Goal: Task Accomplishment & Management: Use online tool/utility

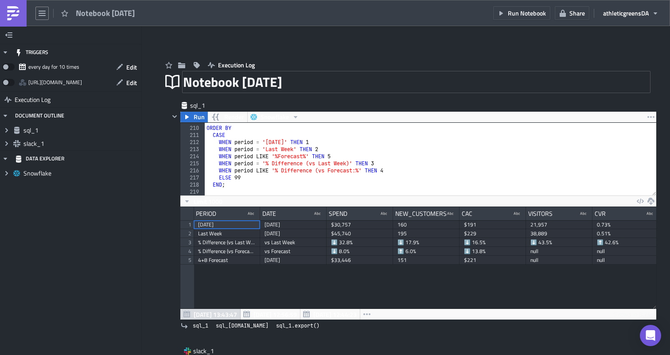
click at [287, 85] on div "Notebook 2025-08-27" at bounding box center [416, 82] width 467 height 20
click at [287, 85] on input "Notebook 2025-08-27" at bounding box center [249, 82] width 133 height 17
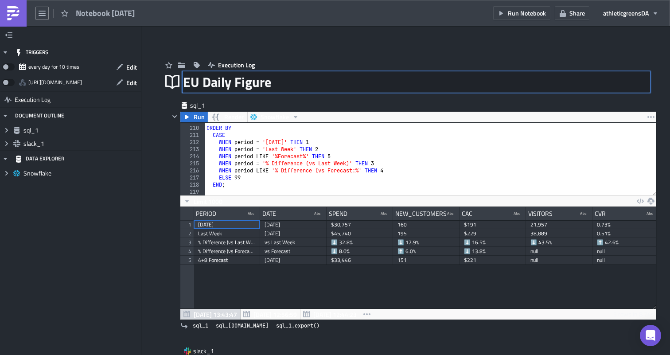
type input "EU Daily Figures"
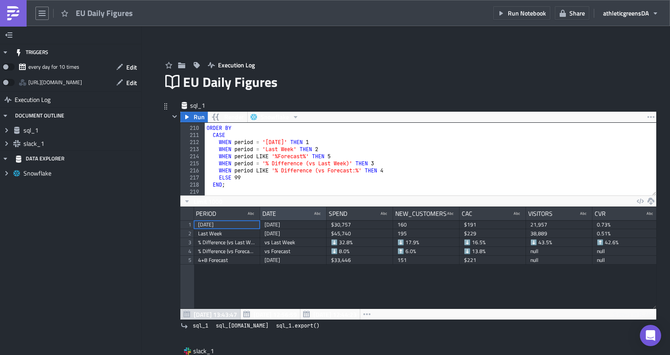
scroll to position [536, 0]
click at [120, 67] on icon "button" at bounding box center [120, 67] width 6 height 6
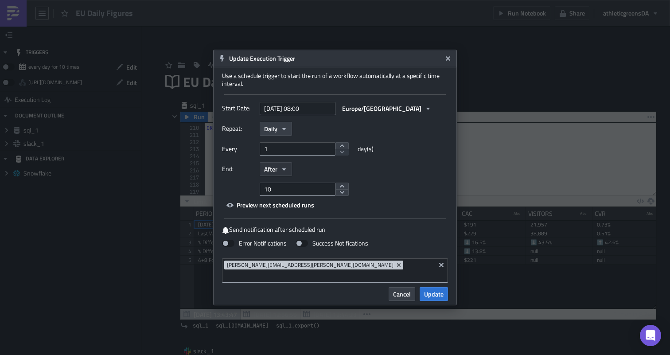
click at [285, 173] on icon "button" at bounding box center [284, 169] width 7 height 7
click at [283, 190] on div "Never" at bounding box center [302, 185] width 74 height 9
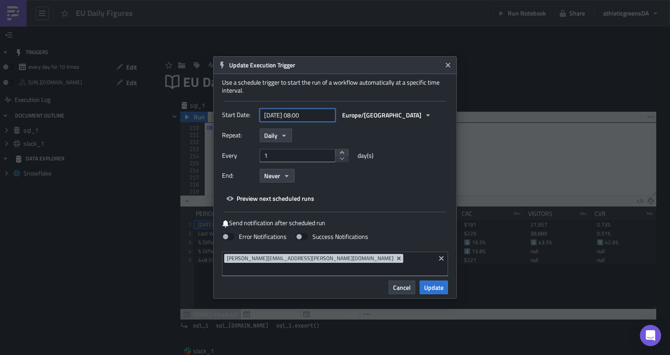
select select "7"
select select "2025"
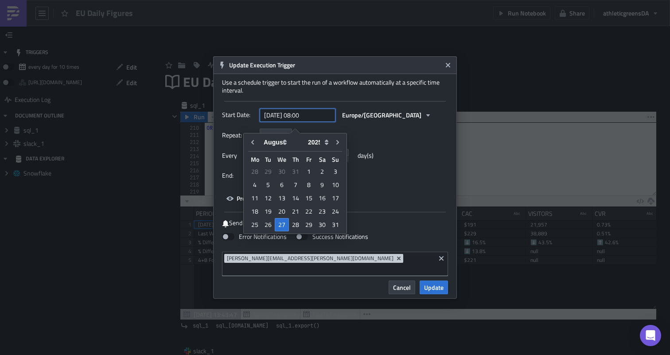
click at [314, 122] on input "2025-08-27 08:00" at bounding box center [298, 115] width 76 height 13
click at [284, 223] on div "27" at bounding box center [282, 224] width 14 height 13
click at [310, 122] on input "text" at bounding box center [298, 115] width 76 height 13
click at [282, 225] on div "27" at bounding box center [282, 224] width 14 height 13
type input "2025-08-27 00:00"
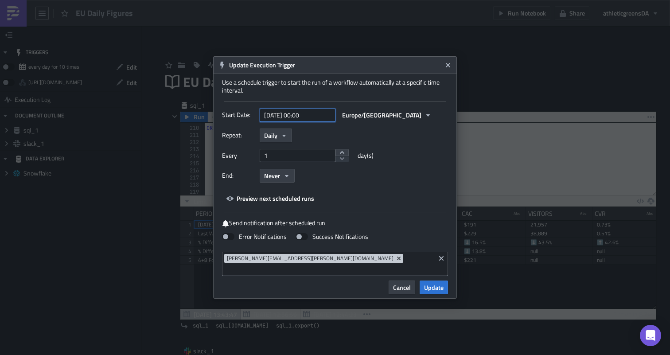
select select "7"
select select "2025"
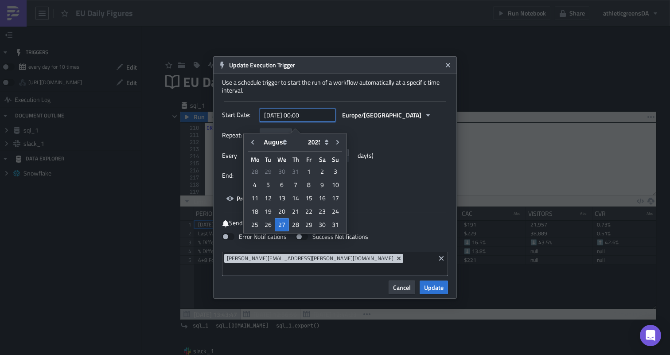
click at [305, 120] on input "2025-08-27 00:00" at bounding box center [298, 115] width 76 height 13
type input "2025-08-27 00:00"
click at [425, 119] on icon "button" at bounding box center [428, 115] width 7 height 7
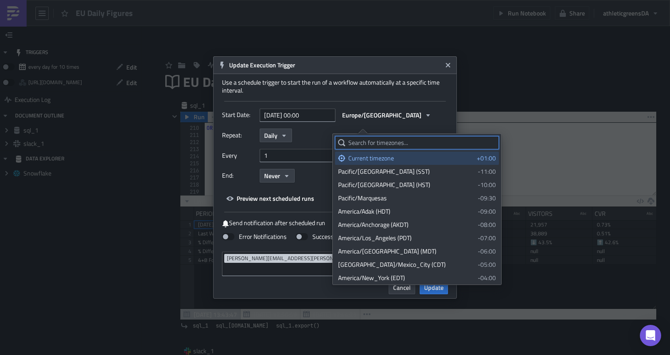
type input "u"
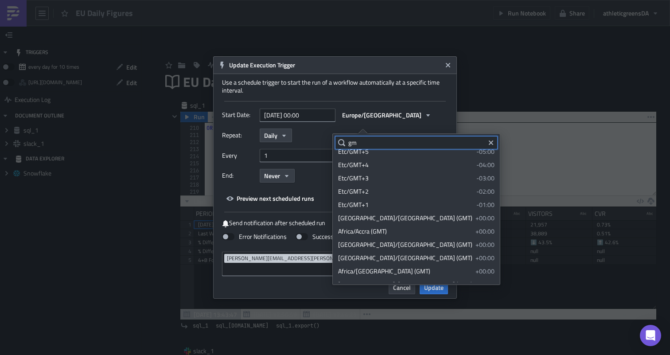
scroll to position [0, 0]
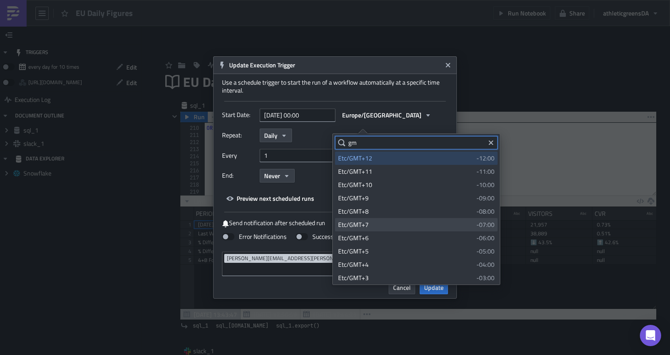
type input "g"
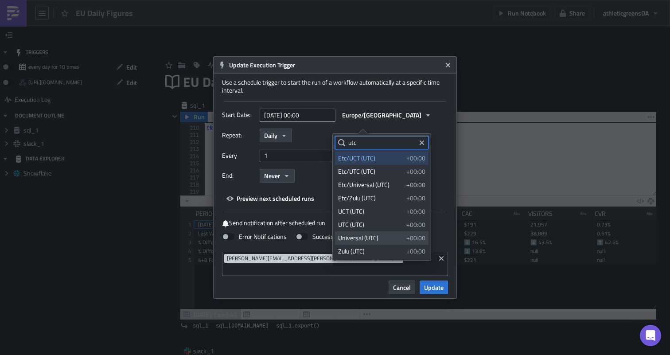
type input "utc"
click at [382, 237] on div "Universal (UTC)" at bounding box center [370, 238] width 65 height 9
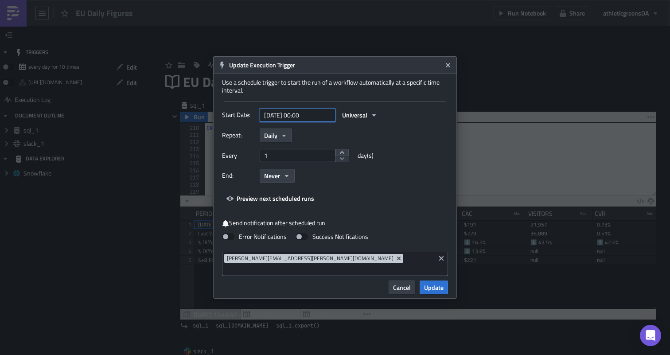
click at [305, 120] on input "2025-08-27 00:00" at bounding box center [298, 115] width 76 height 13
select select "7"
select select "2025"
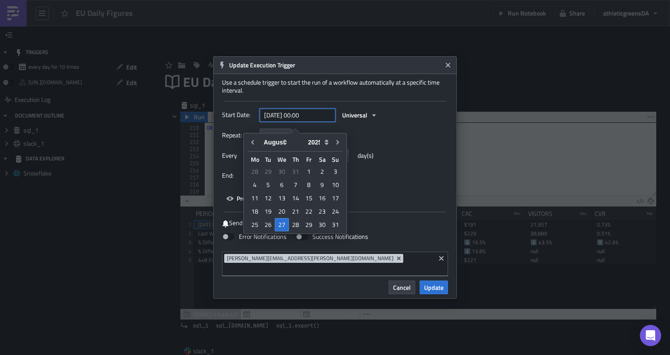
click at [304, 120] on input "2025-08-27 00:00" at bounding box center [298, 115] width 76 height 13
click at [306, 120] on input "2025-08-27 00:00" at bounding box center [298, 115] width 76 height 13
type input "[DATE] 16:00"
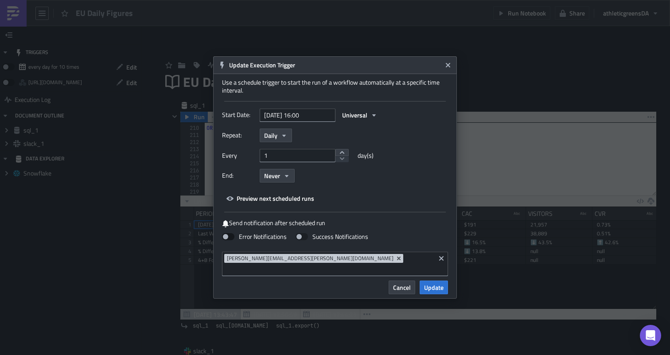
click at [225, 240] on span at bounding box center [228, 236] width 12 height 7
click at [8, 7] on input "Error Notifications" at bounding box center [5, 4] width 6 height 6
checkbox input "true"
click at [276, 203] on span "Preview next scheduled runs" at bounding box center [276, 198] width 78 height 9
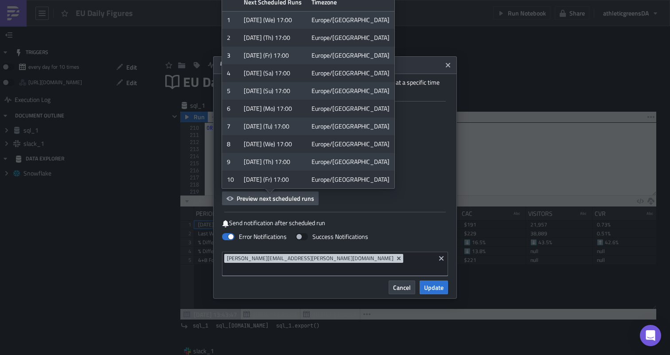
click at [407, 136] on div "Repeat: Daily" at bounding box center [335, 136] width 226 height 14
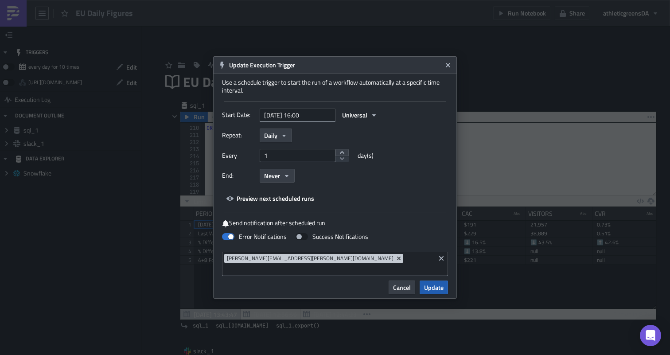
click at [433, 283] on span "Update" at bounding box center [434, 287] width 20 height 9
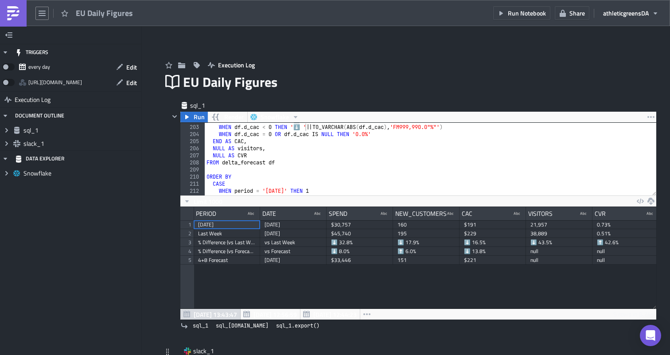
scroll to position [1327, 0]
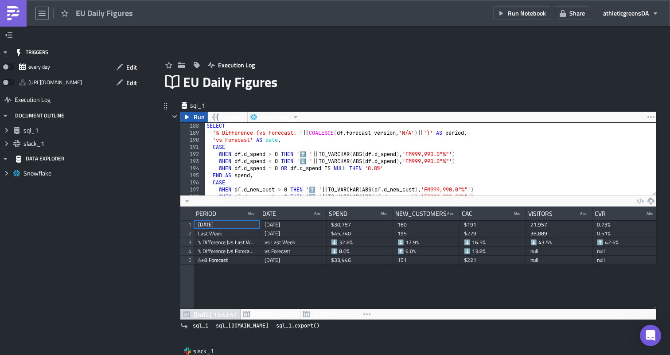
click at [194, 118] on span "Run" at bounding box center [199, 117] width 11 height 11
click at [170, 68] on icon "button" at bounding box center [168, 65] width 7 height 7
click at [580, 15] on span "Share" at bounding box center [578, 12] width 16 height 9
click at [615, 43] on div "Execution Log" at bounding box center [406, 55] width 488 height 31
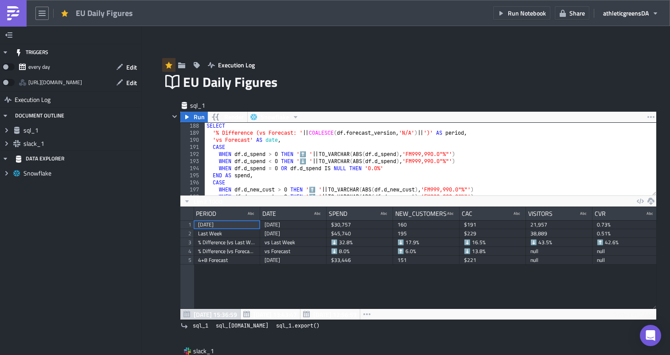
click at [638, 24] on div "Run Notebook Share athleticgreens DA" at bounding box center [579, 13] width 170 height 26
click at [646, 15] on span "athleticgreens DA" at bounding box center [627, 12] width 46 height 9
click at [500, 66] on div "Execution Log" at bounding box center [406, 55] width 488 height 31
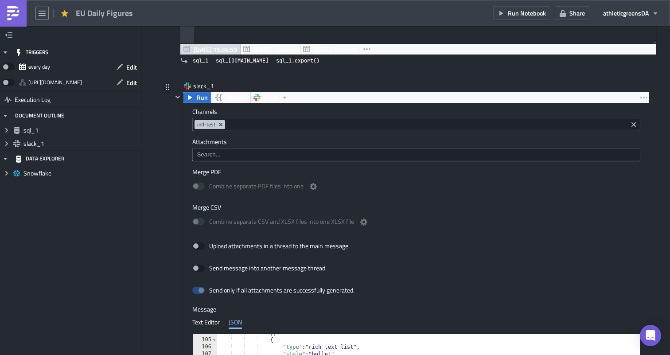
scroll to position [257, 0]
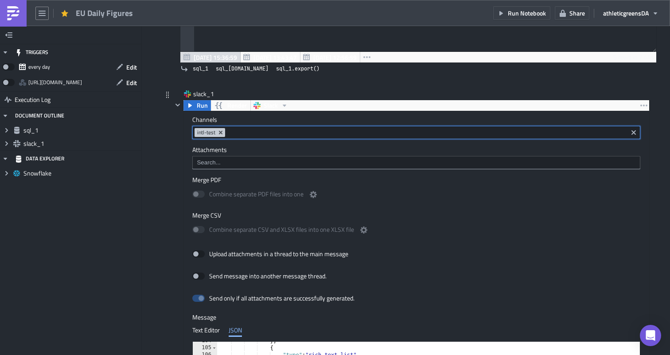
click at [243, 133] on input at bounding box center [426, 132] width 398 height 9
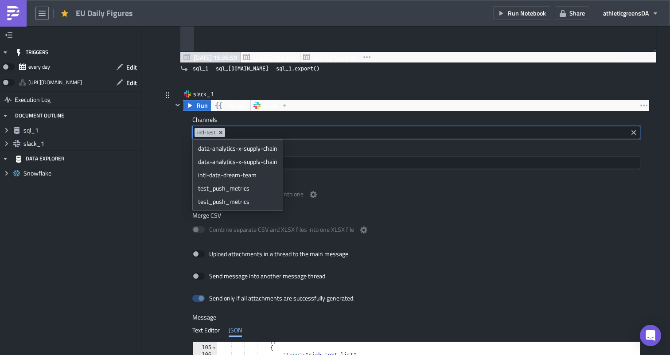
click at [176, 144] on div at bounding box center [177, 301] width 11 height 402
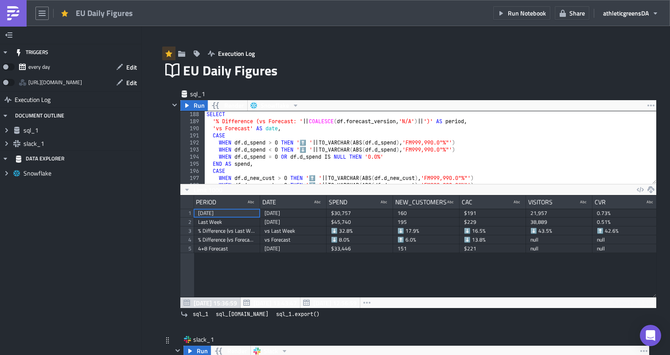
scroll to position [3, 0]
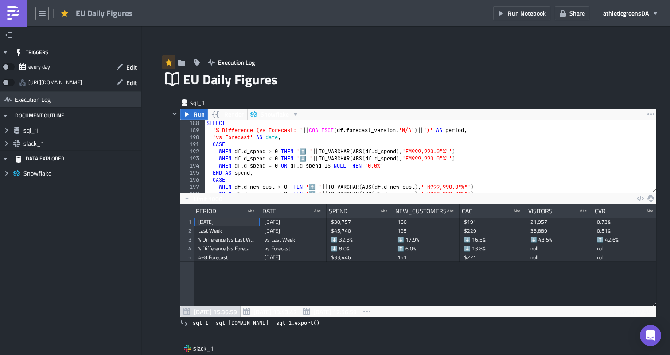
click at [23, 103] on span "Execution Log" at bounding box center [33, 100] width 36 height 16
click at [8, 33] on icon "button" at bounding box center [8, 34] width 7 height 7
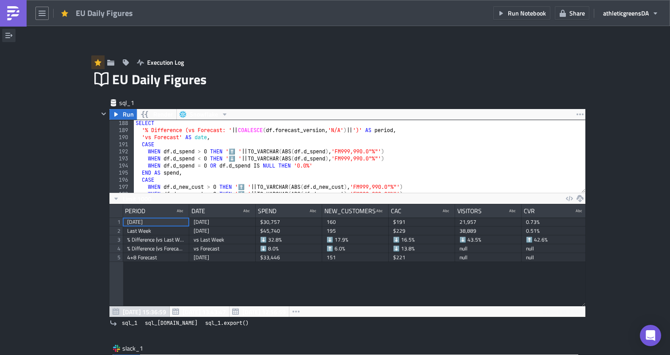
click at [9, 34] on icon "button" at bounding box center [8, 35] width 7 height 7
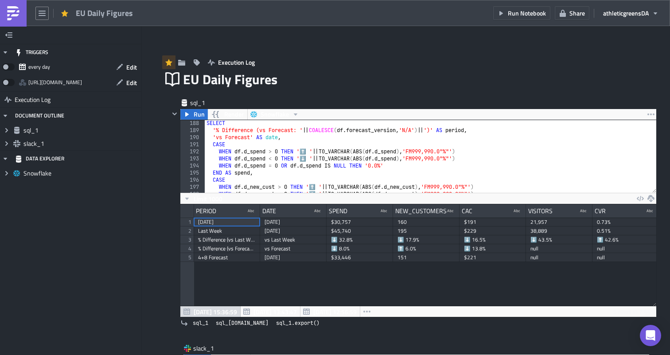
click at [38, 23] on div "EU Daily Figures" at bounding box center [69, 13] width 138 height 26
click at [45, 15] on icon "button" at bounding box center [42, 13] width 7 height 5
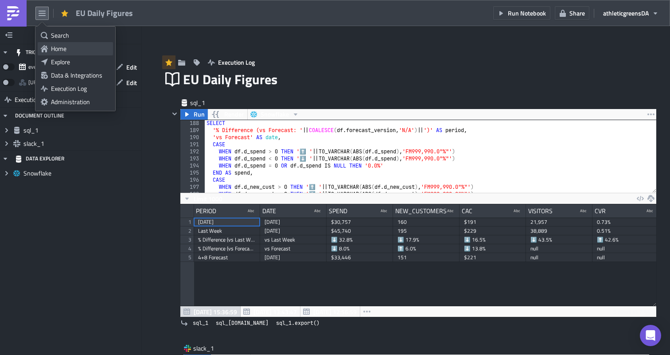
click at [56, 45] on div "Home" at bounding box center [80, 48] width 59 height 9
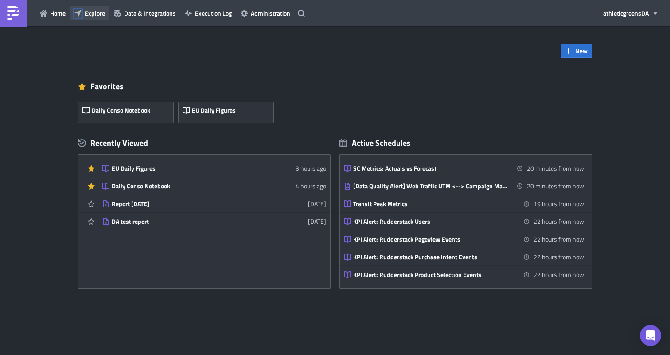
click at [79, 15] on icon "button" at bounding box center [77, 12] width 7 height 7
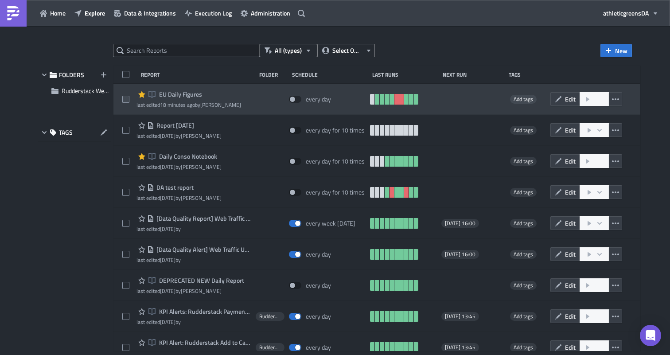
click at [125, 98] on span at bounding box center [125, 99] width 7 height 7
click at [125, 98] on input "checkbox" at bounding box center [127, 100] width 6 height 6
checkbox input "true"
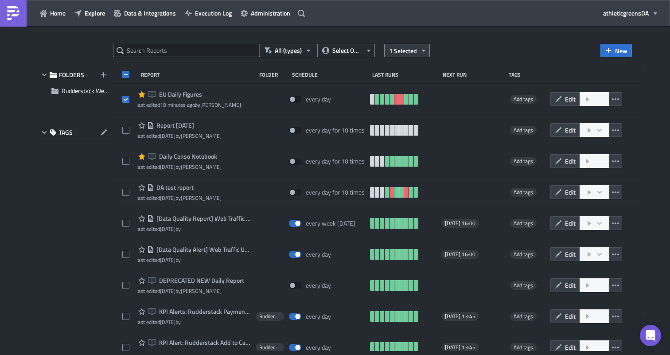
click at [404, 49] on span "1 Selected" at bounding box center [403, 50] width 28 height 9
click at [603, 51] on button "New" at bounding box center [616, 50] width 31 height 13
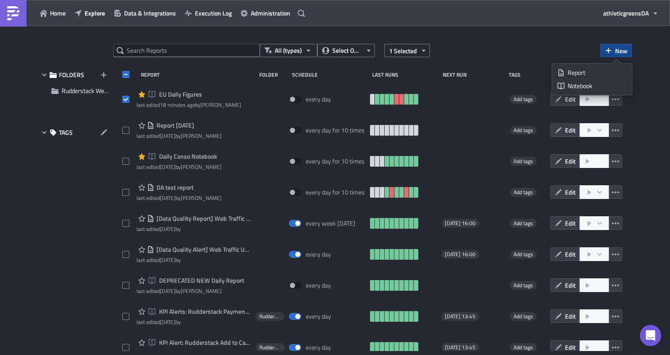
click at [543, 44] on div "All (types) Select Owner 1 Selected New" at bounding box center [373, 50] width 519 height 13
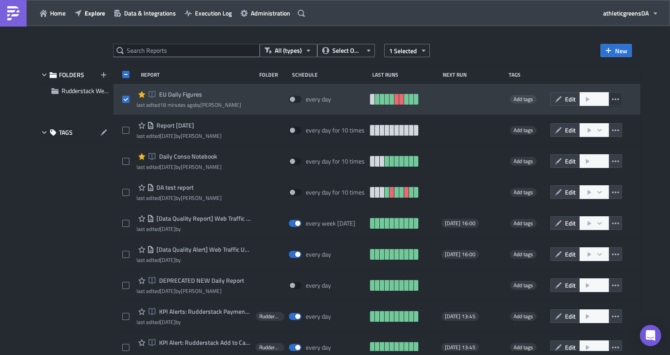
click at [619, 101] on icon "button" at bounding box center [615, 99] width 7 height 7
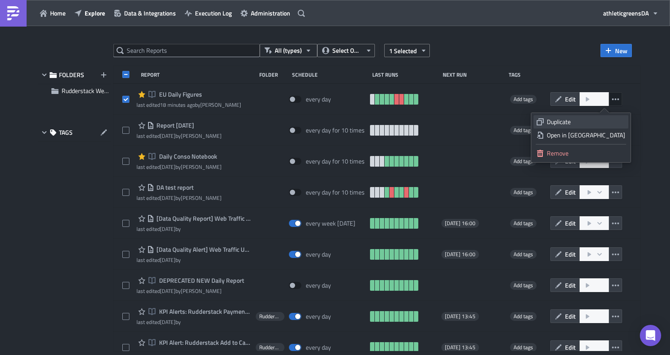
click at [589, 118] on div "Duplicate" at bounding box center [586, 122] width 78 height 9
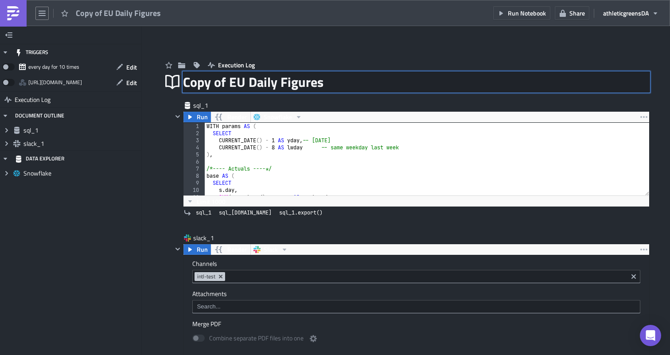
drag, startPoint x: 243, startPoint y: 80, endPoint x: 196, endPoint y: 80, distance: 47.0
click at [196, 80] on div "Copy of EU Daily Figures Copy of EU Daily Figures" at bounding box center [416, 82] width 467 height 20
drag, startPoint x: 246, startPoint y: 83, endPoint x: 169, endPoint y: 82, distance: 76.7
click at [170, 82] on div "Copy of EU Daily Figures Copy of EU Daily Figures" at bounding box center [406, 82] width 488 height 20
type input "UK Daily Figures"
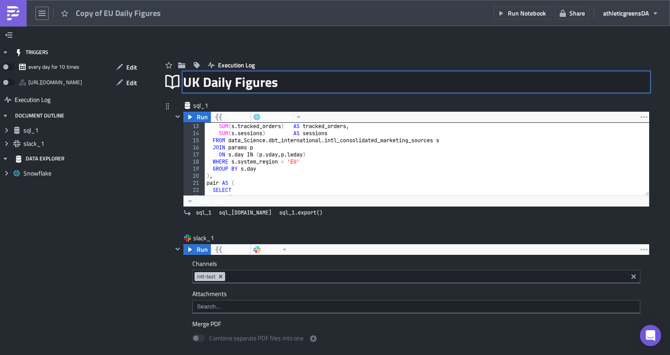
scroll to position [86, 0]
click at [304, 157] on div "SUM ( s . tracked_orders ) AS tracked_orders , SUM ( s . sessions ) AS sessions…" at bounding box center [427, 165] width 445 height 87
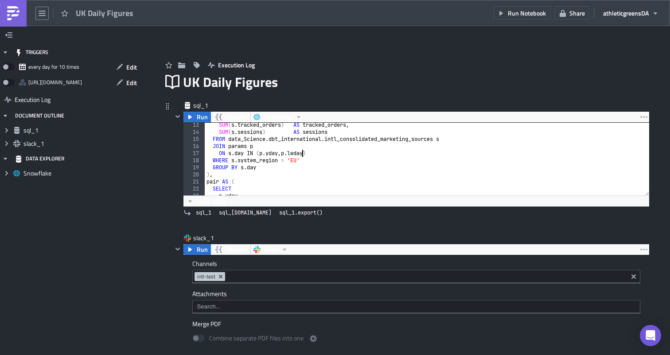
click at [300, 159] on div "SUM ( s . tracked_orders ) AS tracked_orders , SUM ( s . sessions ) AS sessions…" at bounding box center [427, 165] width 445 height 87
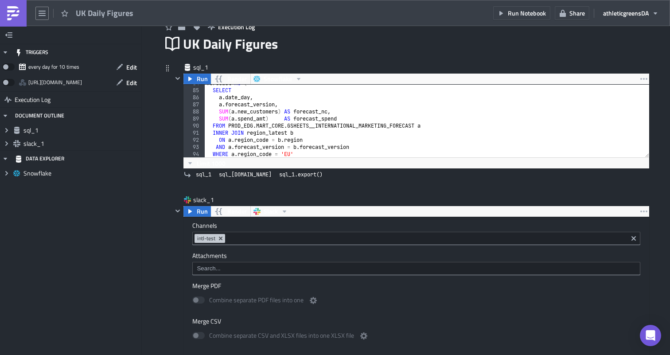
scroll to position [607, 0]
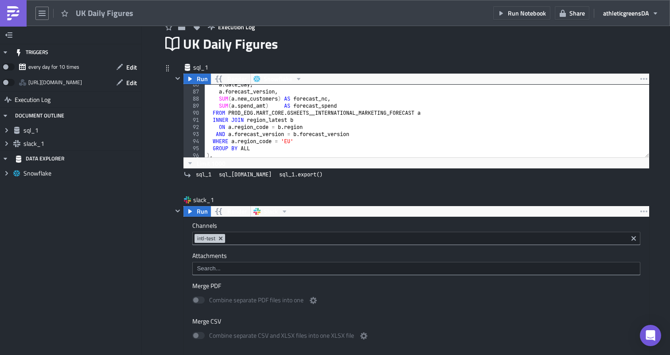
click at [292, 141] on div "a . date_day , a . forecast_version , SUM ( a . new_customers ) AS forecast_nc …" at bounding box center [427, 124] width 445 height 87
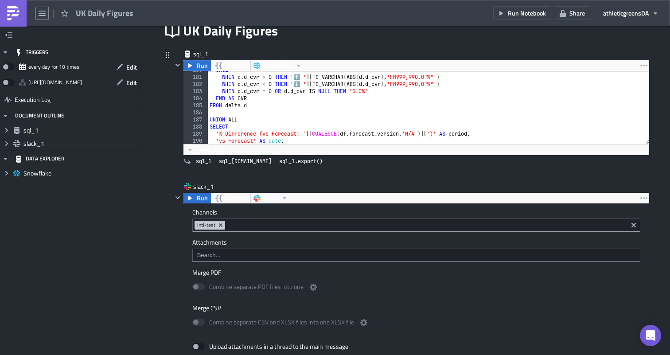
scroll to position [0, 0]
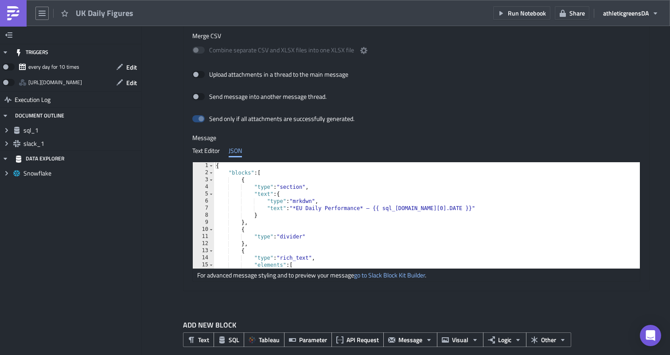
type textarea "WHERE a.region_code = 'UK'"
click at [304, 209] on div "{ "blocks" : [ { "type" : "section" , "text" : { "type" : "mrkdwn" , "text" : "…" at bounding box center [452, 222] width 476 height 121
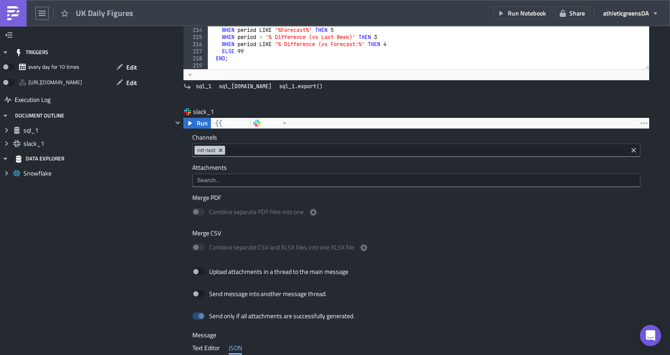
scroll to position [214, 0]
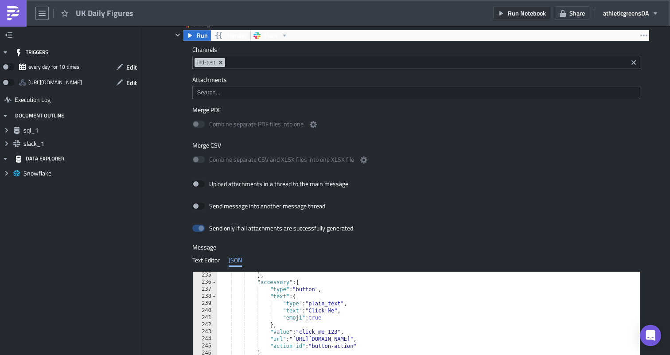
click at [521, 14] on span "Run Notebook" at bounding box center [527, 12] width 38 height 9
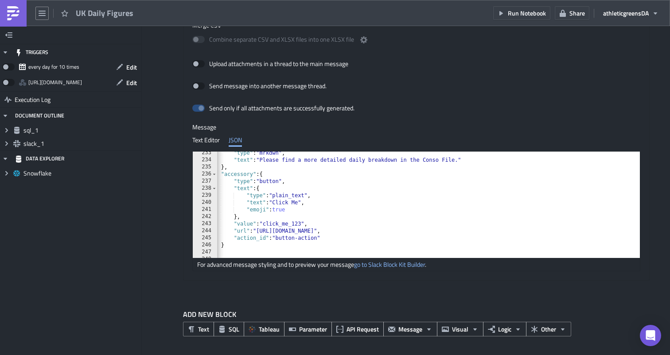
scroll to position [0, 43]
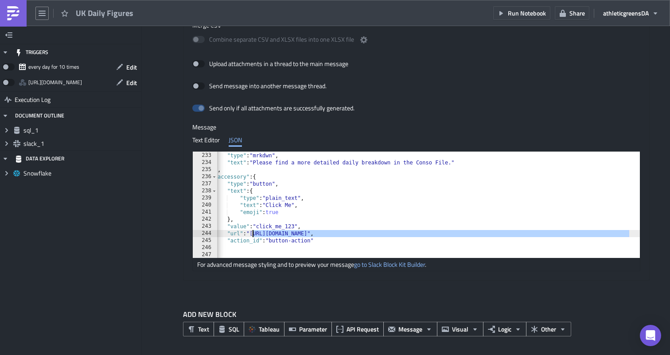
drag, startPoint x: 630, startPoint y: 232, endPoint x: 253, endPoint y: 231, distance: 376.9
click at [253, 231] on div ""text" : { "type" : "mrkdwn" , "text" : "Please find a more detailed daily brea…" at bounding box center [412, 205] width 476 height 121
paste textarea "6y3EgBaA_znmm1kC3-uJZDIOn40M7Tx7eYvXTl5TfP8"
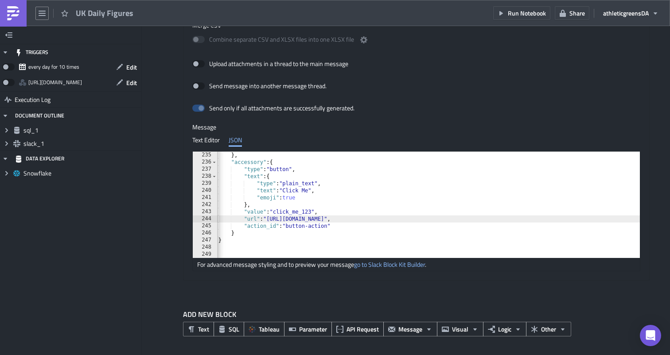
scroll to position [0, 0]
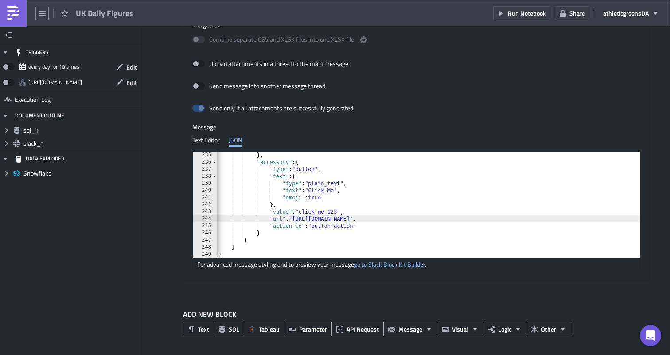
click at [289, 172] on div "} , "accessory" : { "type" : "button" , "text" : { "type" : "plain_text" , "tex…" at bounding box center [455, 212] width 476 height 121
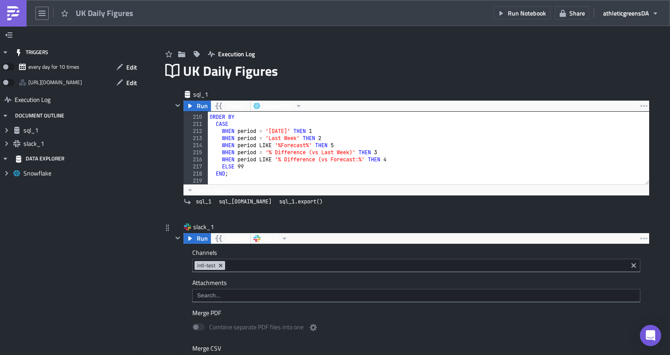
scroll to position [15, 0]
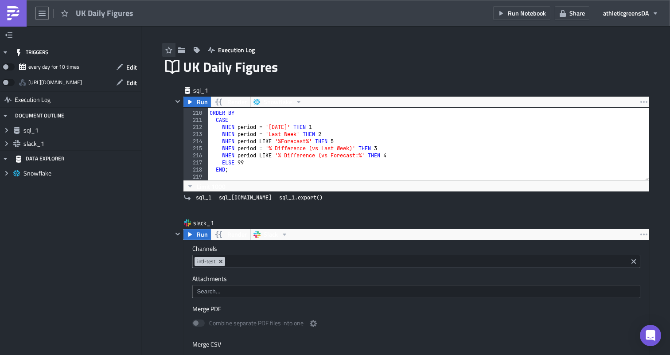
click at [171, 51] on icon "button" at bounding box center [168, 50] width 7 height 7
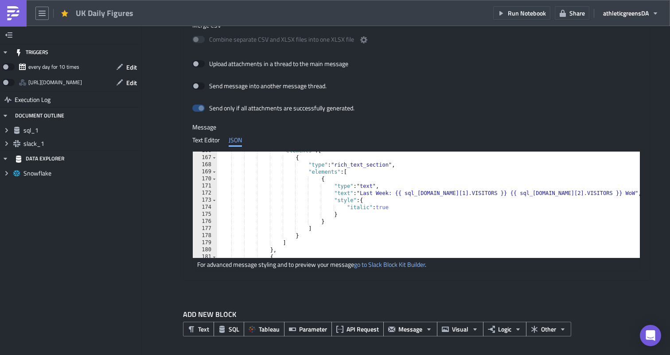
scroll to position [1176, 0]
click at [361, 182] on div ""elements" : [ { "type" : "rich_text_section" , "elements" : [ { "type" : "text…" at bounding box center [455, 206] width 476 height 121
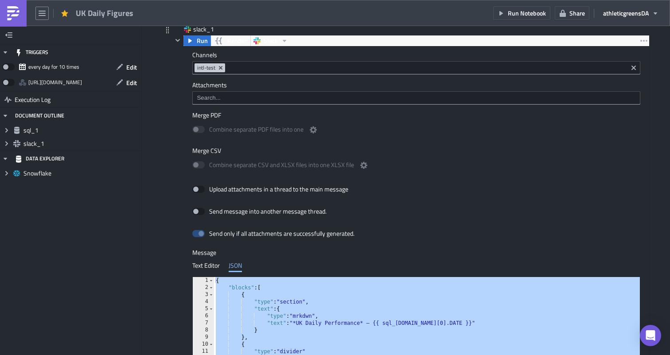
scroll to position [335, 0]
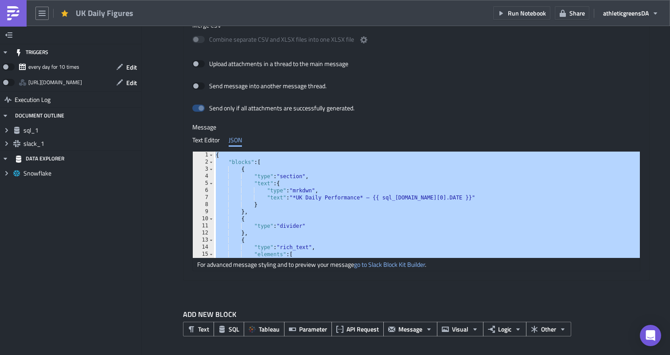
click at [321, 204] on div "{ "blocks" : [ { "type" : "section" , "text" : { "type" : "mrkdwn" , "text" : "…" at bounding box center [452, 212] width 476 height 121
paste textarea
type textarea "}"
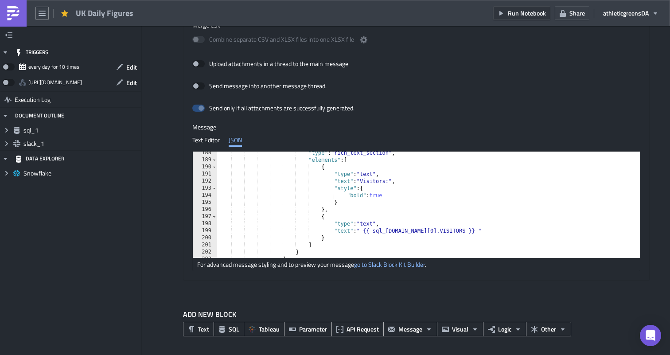
click at [534, 12] on span "Run Notebook" at bounding box center [527, 12] width 38 height 9
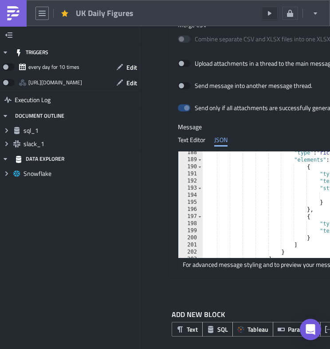
click at [269, 16] on button "Run Notebook" at bounding box center [270, 13] width 16 height 13
click at [125, 69] on button "Edit" at bounding box center [127, 67] width 30 height 14
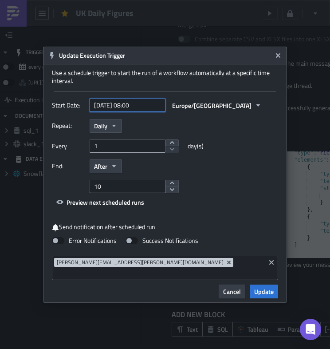
select select "7"
select select "2025"
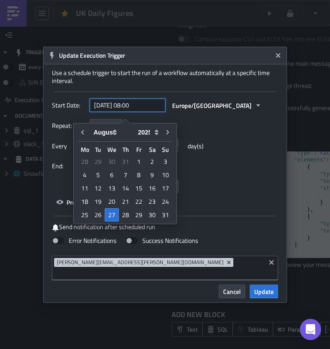
click at [133, 110] on input "2025-08-27 08:00" at bounding box center [128, 104] width 76 height 13
type input "[DATE] 16:00"
click at [216, 140] on div "Repeat: Daily Every 1 day(s) End: After 10" at bounding box center [165, 156] width 226 height 74
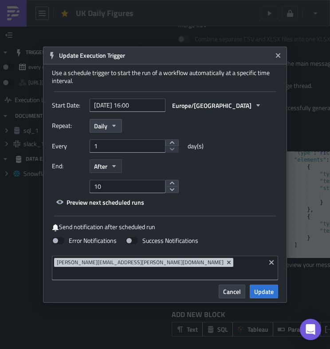
click at [110, 168] on button "After" at bounding box center [106, 166] width 32 height 14
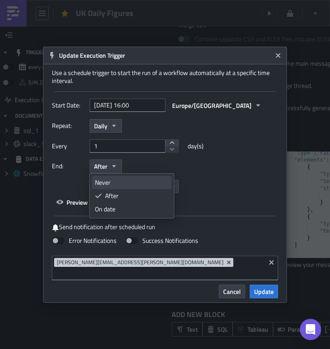
drag, startPoint x: 106, startPoint y: 213, endPoint x: 111, endPoint y: 185, distance: 28.8
click at [111, 185] on ul "Never After On date" at bounding box center [132, 196] width 80 height 40
click at [111, 185] on div "Never" at bounding box center [132, 182] width 74 height 9
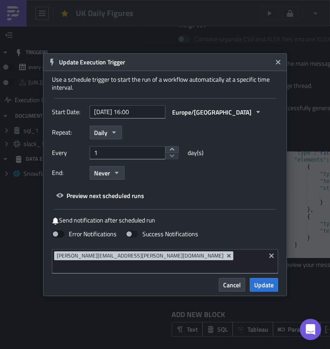
click at [73, 238] on label "Error Notifications" at bounding box center [84, 234] width 65 height 8
click at [8, 7] on input "Error Notifications" at bounding box center [5, 4] width 6 height 6
checkbox input "true"
click at [260, 282] on span "Update" at bounding box center [264, 284] width 20 height 9
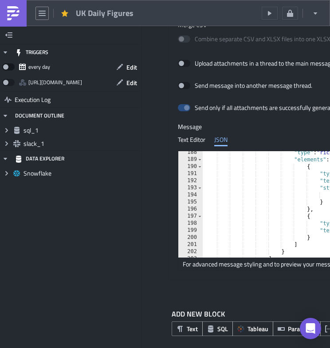
click at [8, 69] on span at bounding box center [8, 66] width 12 height 7
click at [8, 67] on input "checkbox" at bounding box center [7, 65] width 6 height 6
click at [133, 63] on span "Edit" at bounding box center [131, 67] width 11 height 9
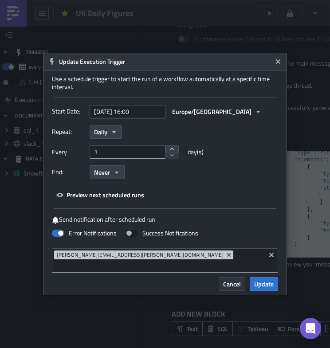
click at [220, 278] on button "Cancel" at bounding box center [232, 284] width 27 height 14
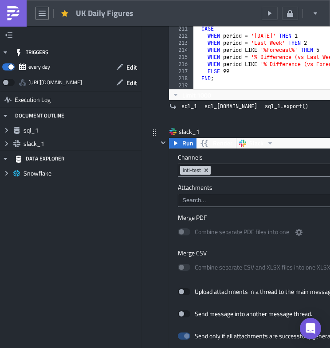
scroll to position [82, 0]
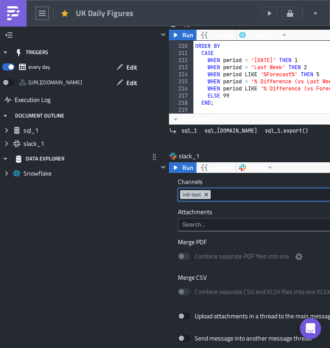
click at [216, 198] on input at bounding box center [329, 194] width 233 height 9
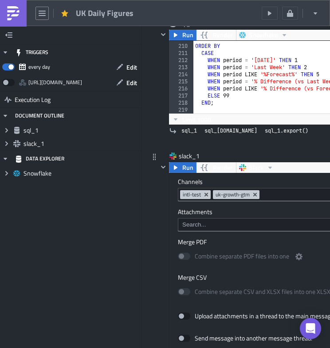
click at [275, 206] on div "Channels intl-test uk-growth-gtm Attachments Merge PDF Combine separate PDF fil…" at bounding box center [319, 352] width 301 height 359
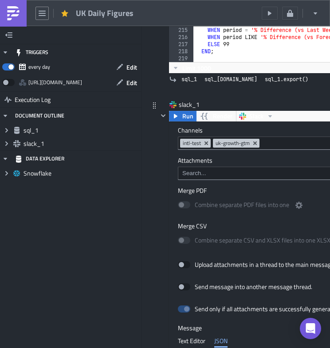
scroll to position [130, 0]
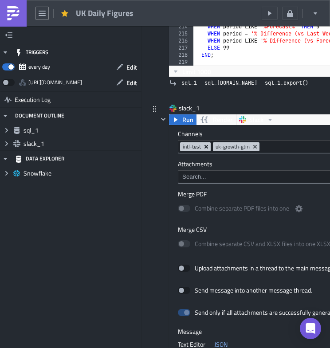
click at [206, 145] on icon "Remove Tag" at bounding box center [206, 146] width 7 height 7
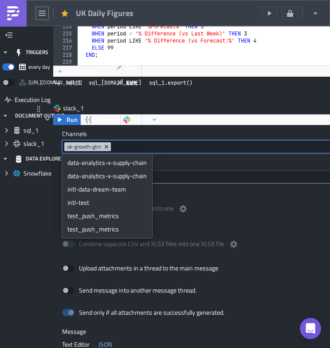
click at [200, 166] on label "Attachments" at bounding box center [203, 164] width 283 height 8
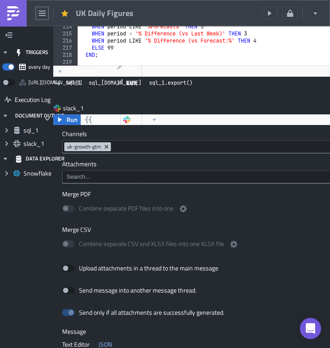
scroll to position [0, 116]
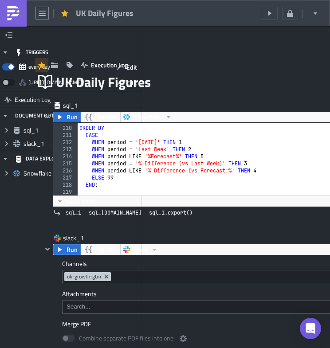
click at [9, 68] on span at bounding box center [8, 66] width 12 height 7
click at [9, 67] on input "checkbox" at bounding box center [7, 65] width 6 height 6
checkbox input "false"
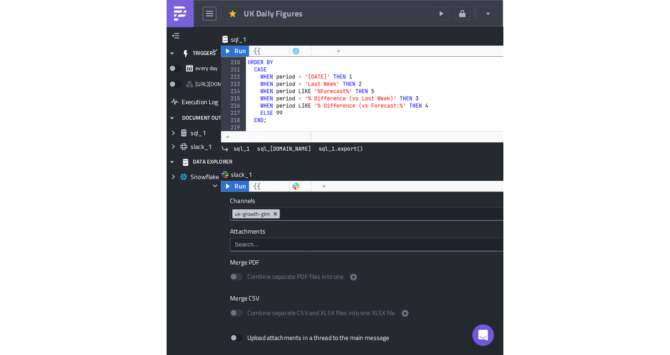
scroll to position [80, 116]
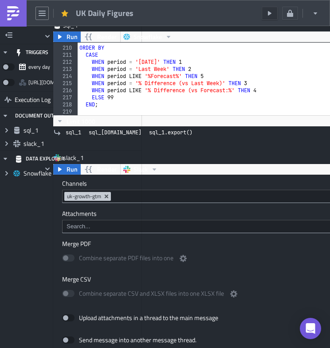
click at [270, 14] on icon "button" at bounding box center [270, 13] width 4 height 4
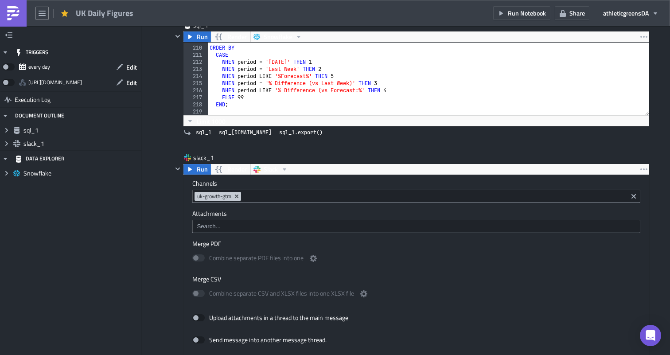
scroll to position [80, 0]
click at [127, 68] on span "Edit" at bounding box center [131, 67] width 11 height 9
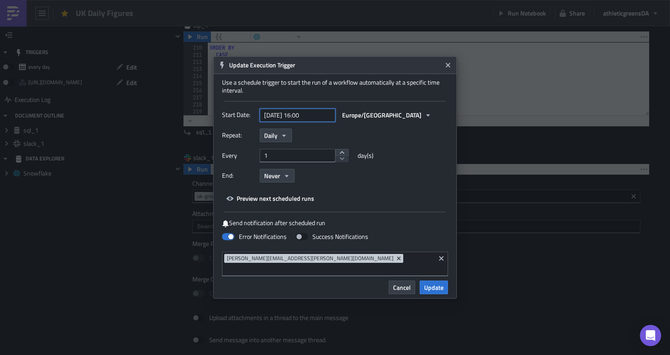
click at [315, 122] on input "[DATE] 16:00" at bounding box center [298, 115] width 76 height 13
select select "7"
select select "2025"
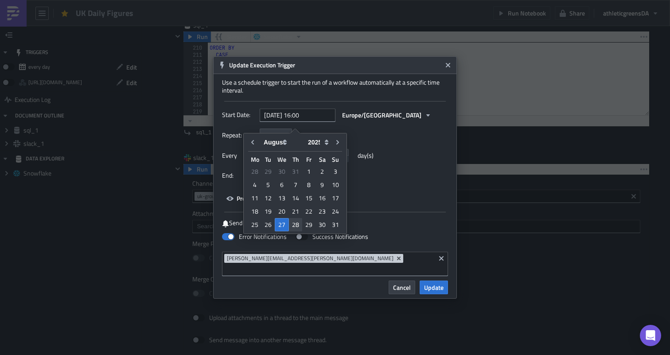
click at [298, 228] on div "28" at bounding box center [295, 225] width 13 height 12
type input "2025-08-28 16:00"
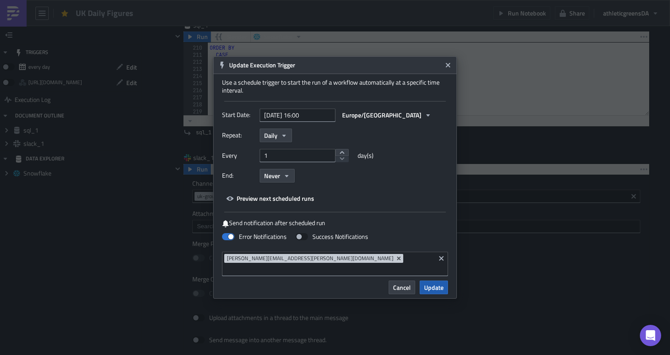
click at [435, 286] on span "Update" at bounding box center [434, 287] width 20 height 9
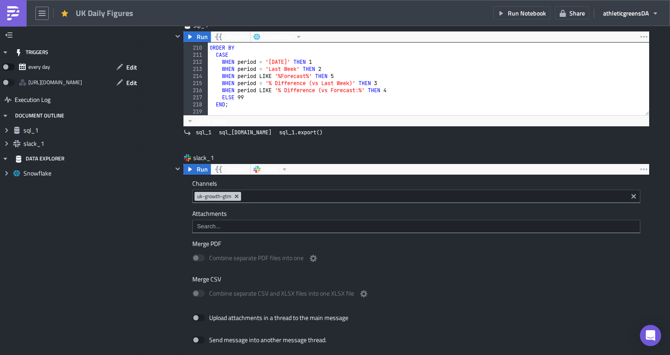
click at [7, 66] on span at bounding box center [8, 66] width 12 height 7
click at [7, 66] on input "checkbox" at bounding box center [7, 65] width 6 height 6
checkbox input "true"
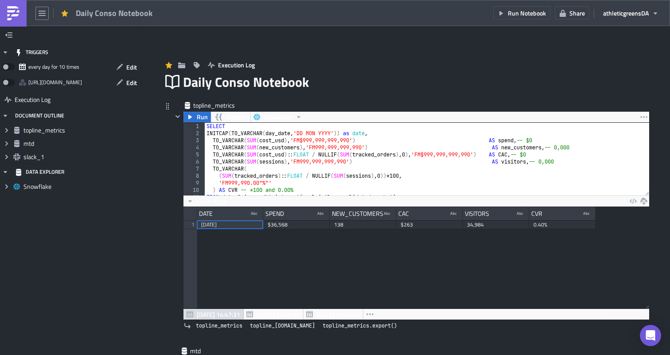
scroll to position [102, 476]
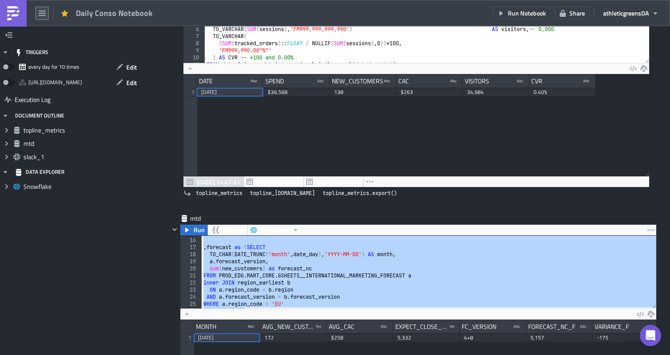
click at [42, 17] on button "button" at bounding box center [41, 13] width 13 height 13
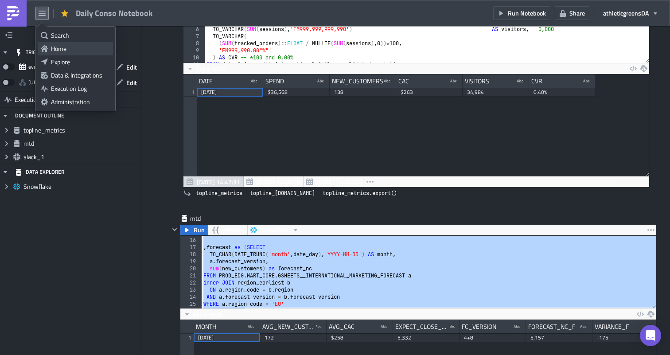
click at [53, 44] on div "Home" at bounding box center [80, 48] width 59 height 9
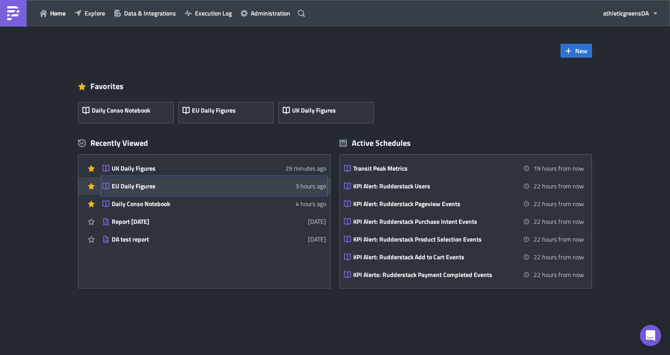
click at [172, 188] on div "EU Daily Figures" at bounding box center [189, 186] width 155 height 8
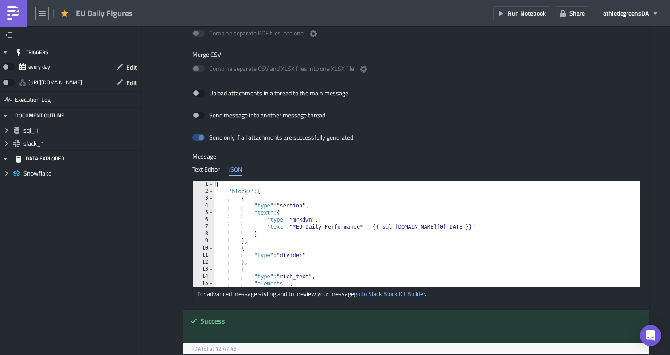
scroll to position [493, 0]
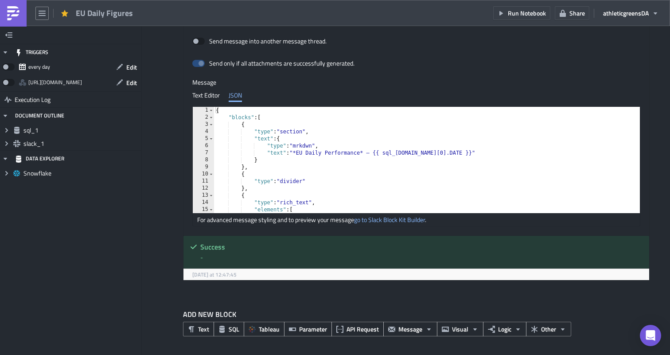
click at [343, 198] on div "{ "blocks" : [ { "type" : "section" , "text" : { "type" : "mrkdwn" , "text" : "…" at bounding box center [452, 167] width 476 height 121
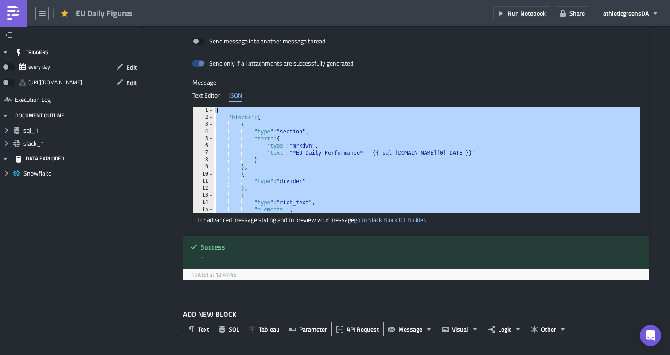
click at [314, 131] on div "{ "blocks" : [ { "type" : "section" , "text" : { "type" : "mrkdwn" , "text" : "…" at bounding box center [452, 167] width 476 height 121
paste textarea
type textarea "}"
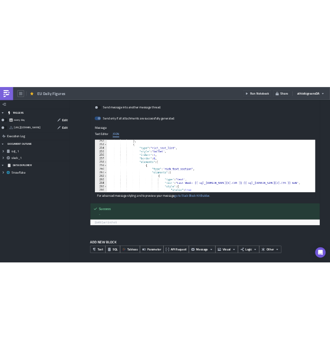
scroll to position [2001, 0]
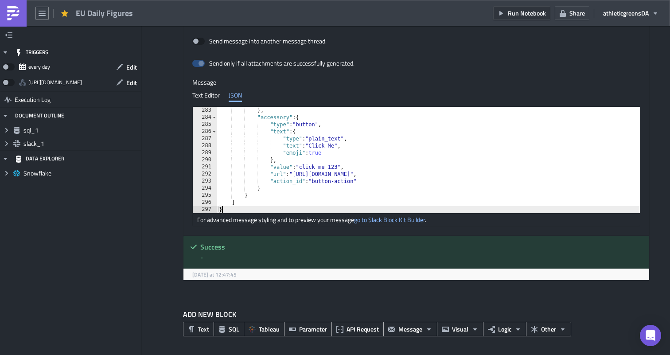
click at [520, 14] on span "Run Notebook" at bounding box center [527, 12] width 38 height 9
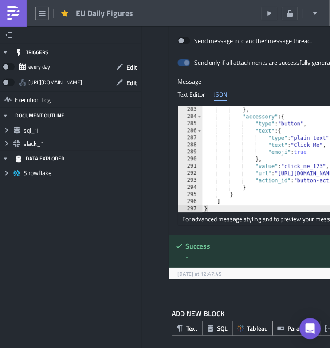
scroll to position [44242, 44043]
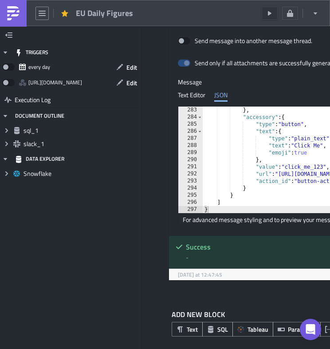
click at [265, 15] on button "Run Notebook" at bounding box center [270, 13] width 16 height 13
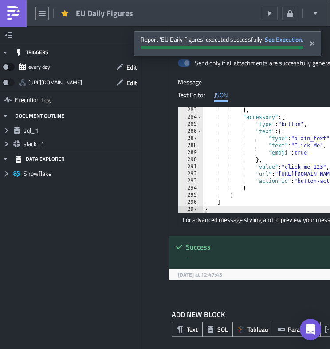
click at [6, 67] on span at bounding box center [8, 66] width 12 height 7
click at [6, 67] on input "checkbox" at bounding box center [7, 65] width 6 height 6
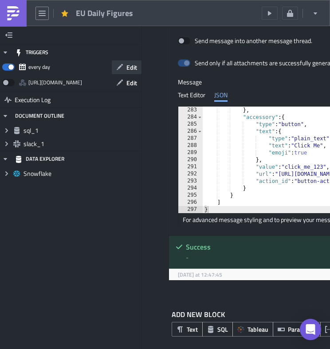
click at [131, 70] on span "Edit" at bounding box center [131, 67] width 11 height 9
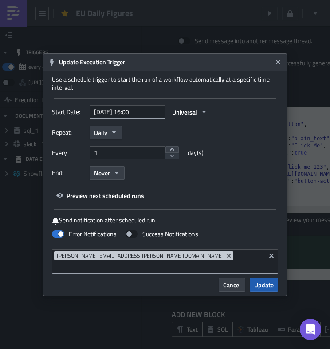
click at [260, 280] on span "Update" at bounding box center [264, 284] width 20 height 9
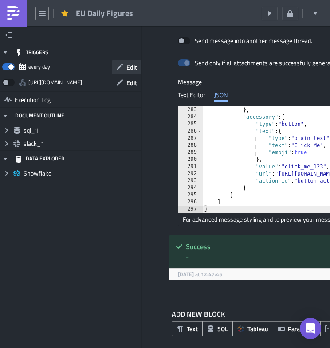
click at [126, 68] on span "Edit" at bounding box center [131, 67] width 11 height 9
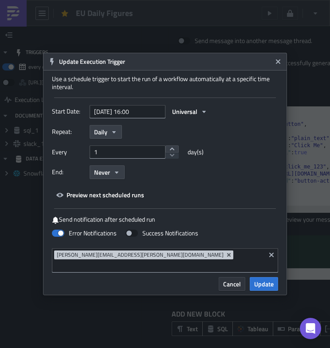
click at [223, 279] on button "Cancel" at bounding box center [232, 284] width 27 height 14
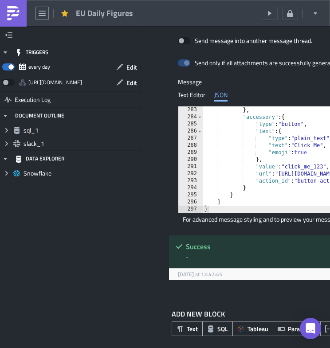
scroll to position [500, 0]
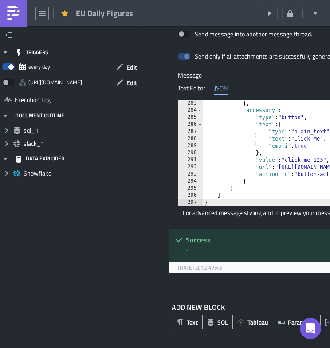
click at [8, 67] on span at bounding box center [8, 66] width 12 height 7
click at [8, 67] on input "checkbox" at bounding box center [7, 65] width 6 height 6
checkbox input "false"
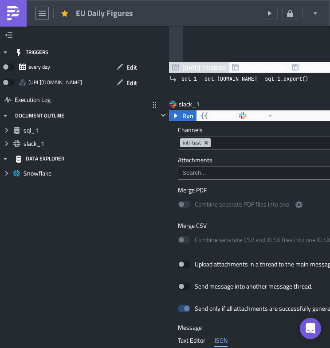
scroll to position [240, 0]
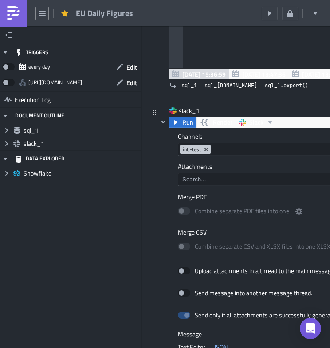
click at [215, 153] on input at bounding box center [329, 149] width 233 height 9
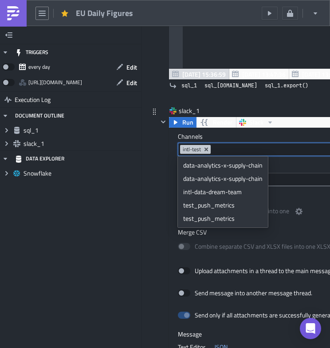
paste input "dach-growth"
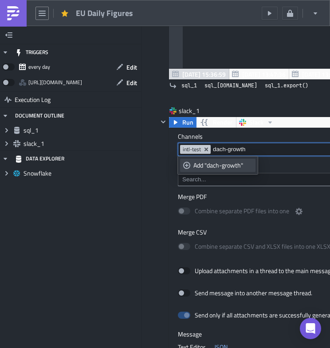
type input "dach-growth"
click at [229, 163] on div "Add "dach-growth"" at bounding box center [222, 165] width 59 height 9
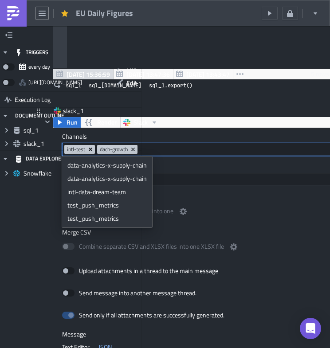
click at [92, 149] on icon "Remove Tag" at bounding box center [90, 149] width 7 height 7
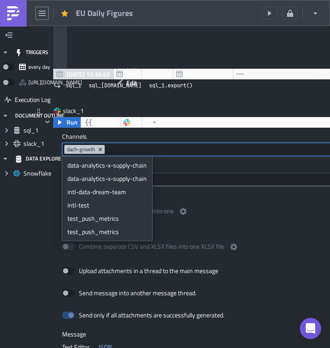
click at [174, 135] on label "Channels" at bounding box center [203, 137] width 283 height 8
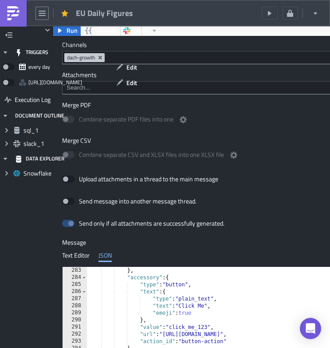
scroll to position [326, 116]
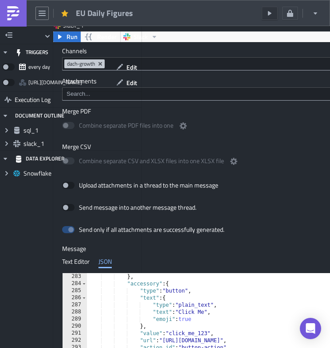
click at [274, 12] on button "Run Notebook" at bounding box center [270, 13] width 16 height 13
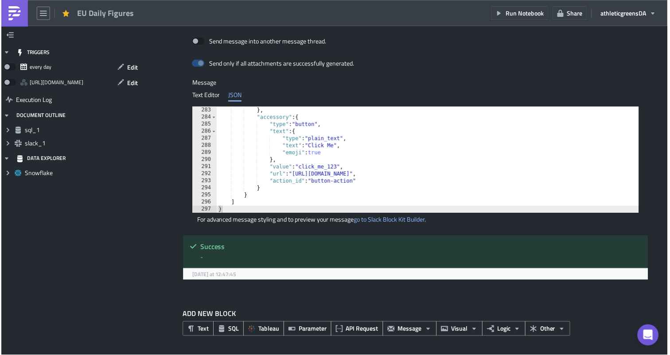
scroll to position [493, 0]
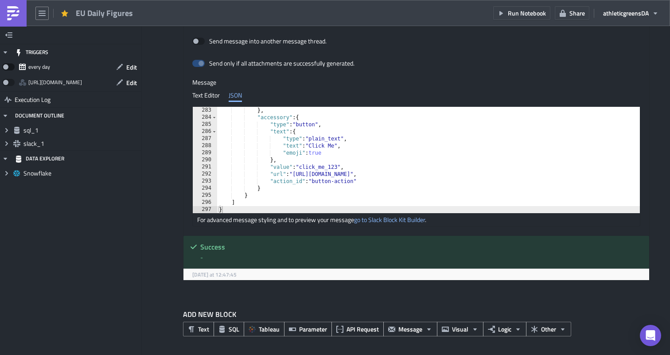
click at [3, 68] on span at bounding box center [8, 66] width 12 height 7
click at [4, 67] on input "checkbox" at bounding box center [7, 65] width 6 height 6
checkbox input "true"
click at [120, 65] on icon "button" at bounding box center [119, 66] width 7 height 7
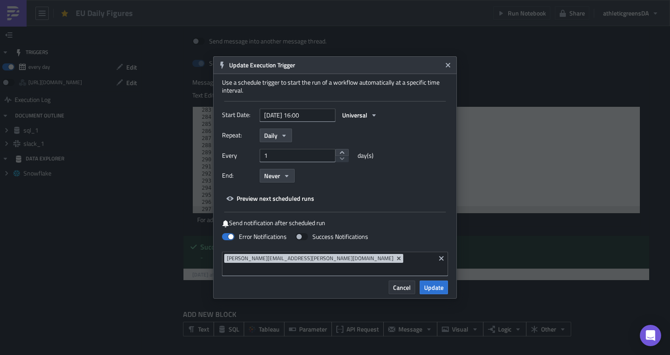
click at [404, 283] on span "Cancel" at bounding box center [402, 287] width 18 height 9
